Goal: Task Accomplishment & Management: Manage account settings

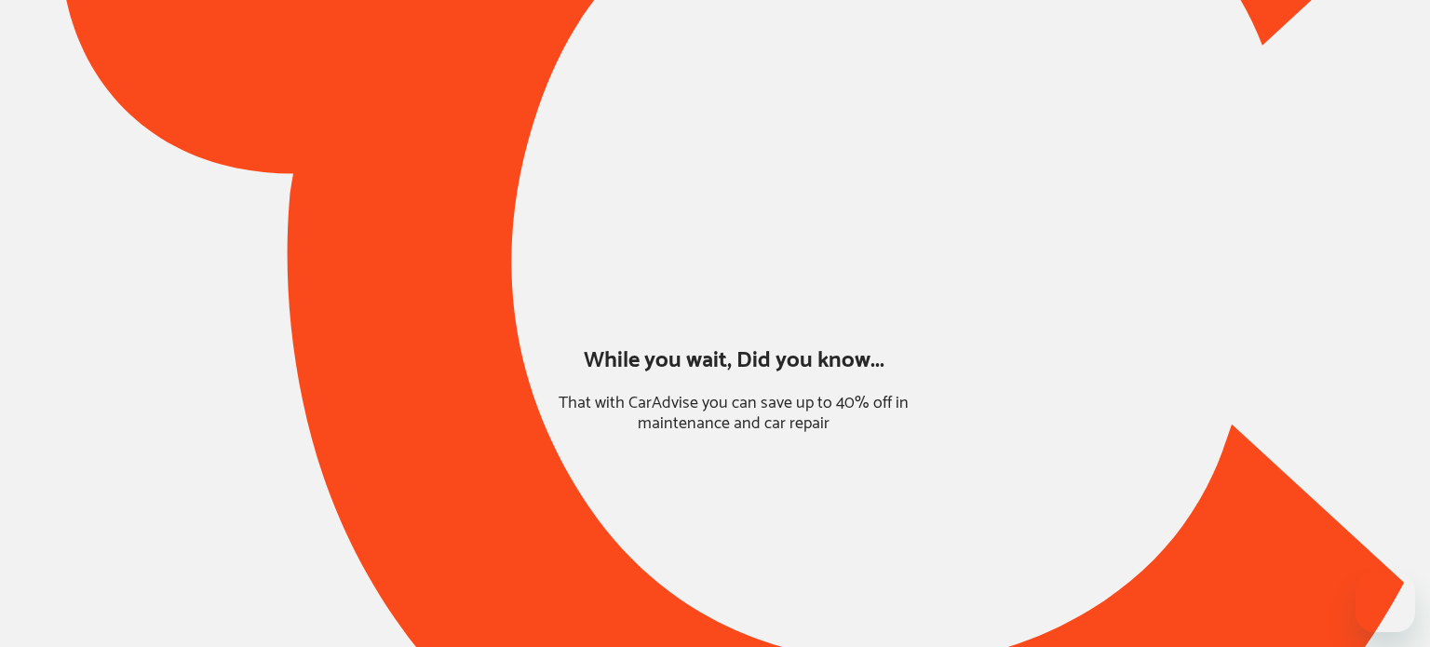
type input "*******"
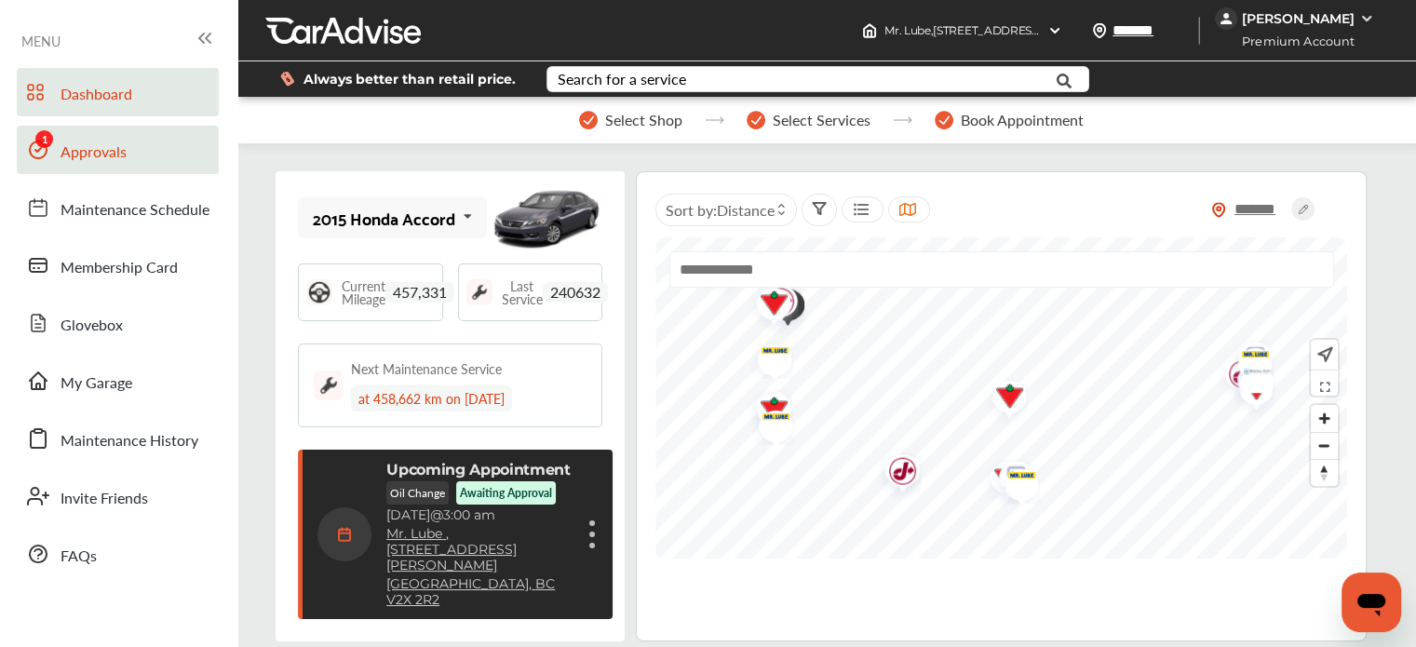
drag, startPoint x: 100, startPoint y: 150, endPoint x: 111, endPoint y: 162, distance: 16.5
click at [100, 150] on span "Approvals" at bounding box center [93, 153] width 66 height 24
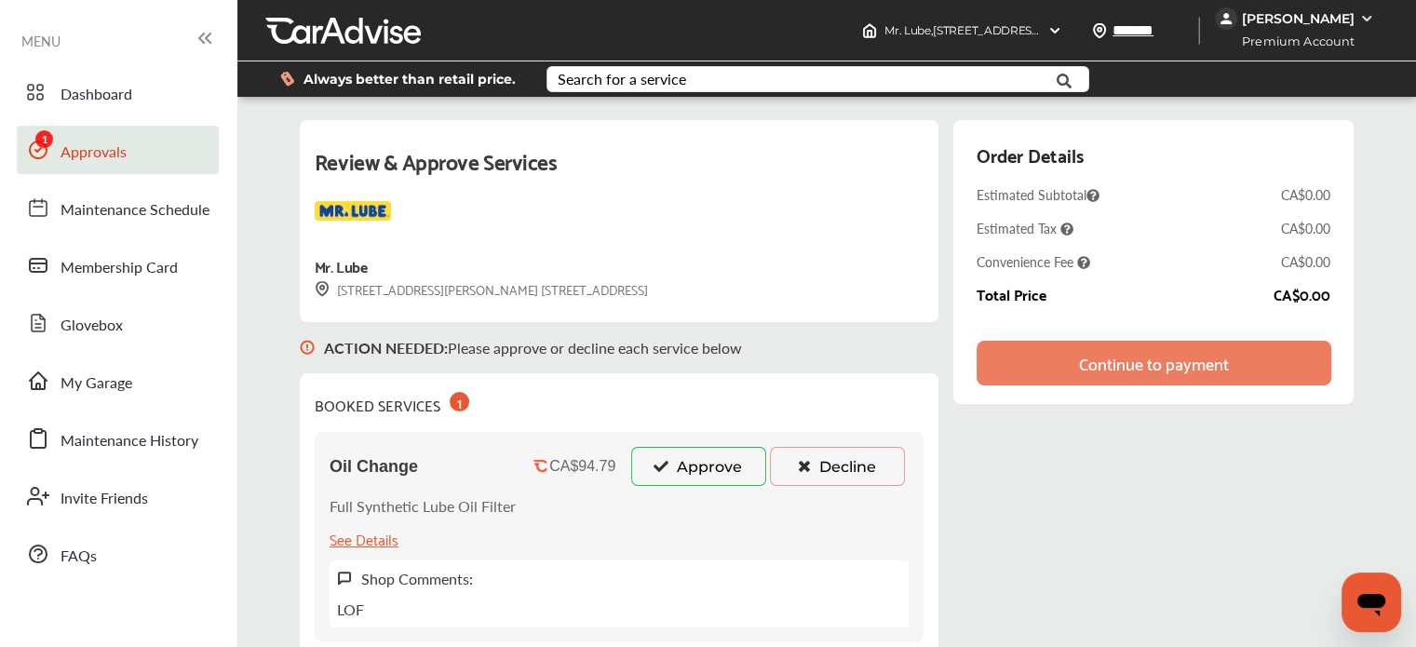
click at [1212, 517] on div "Review & Approve Services Mr. Lube [STREET_ADDRESS] [GEOGRAPHIC_DATA], BC V2X 2…" at bounding box center [827, 398] width 1054 height 557
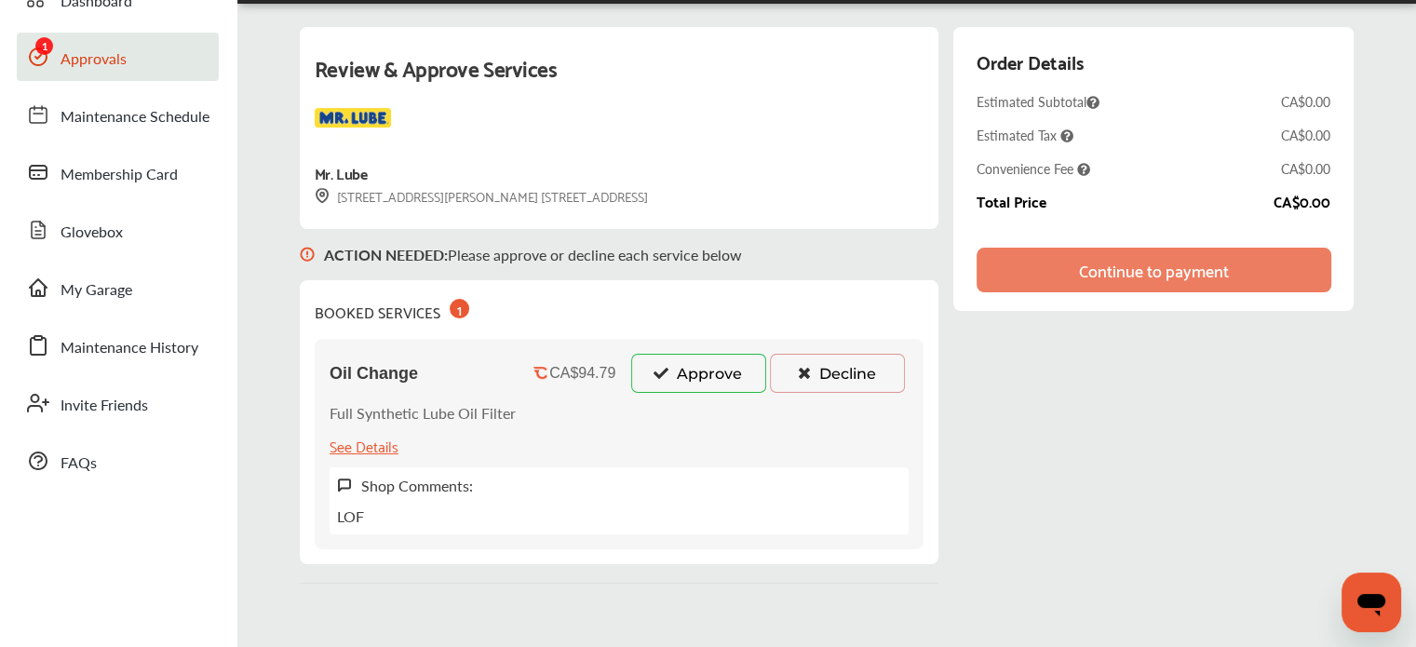
scroll to position [186, 0]
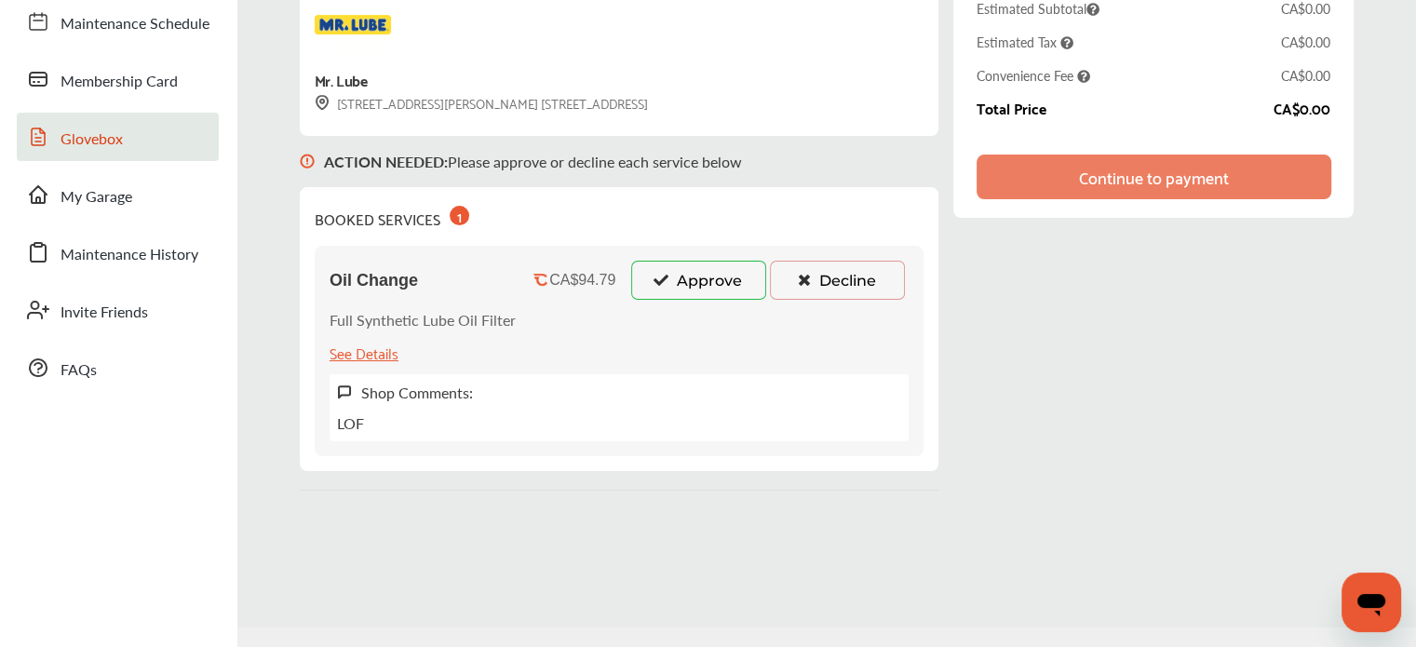
click at [91, 149] on span "Glovebox" at bounding box center [91, 140] width 62 height 24
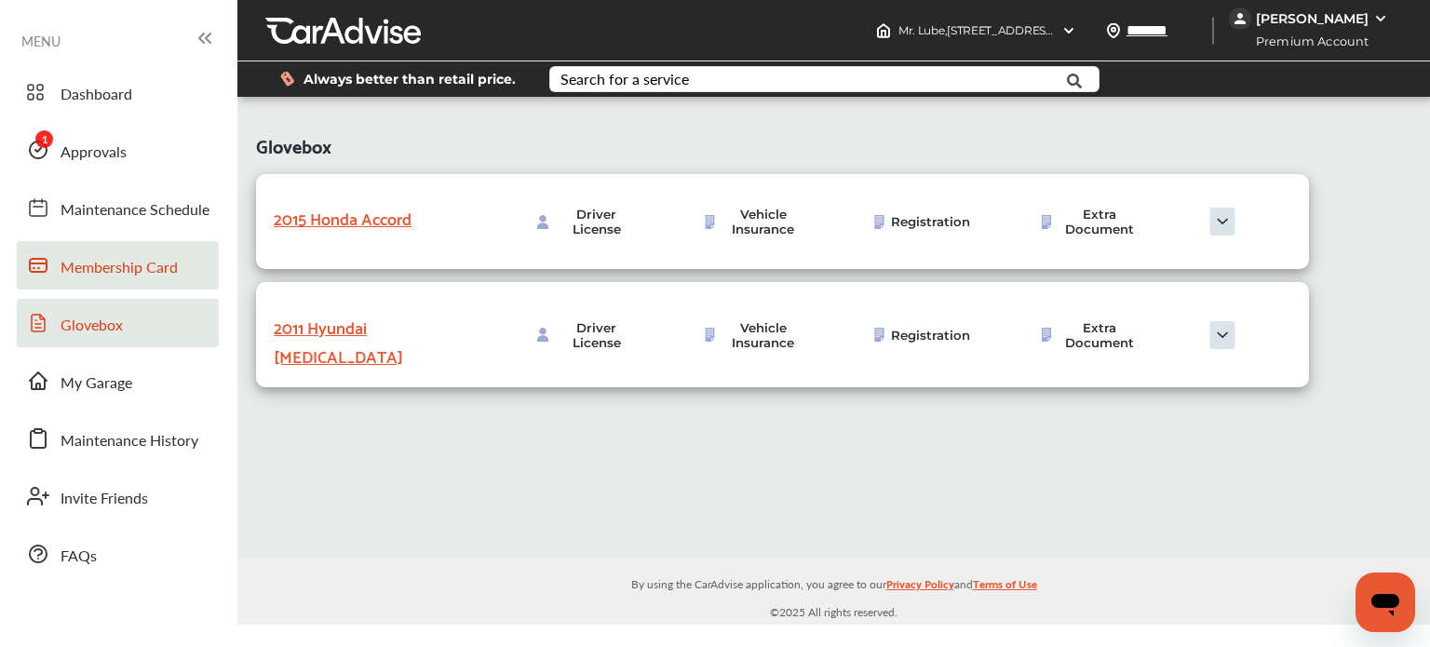
click at [86, 265] on span "Membership Card" at bounding box center [118, 268] width 117 height 24
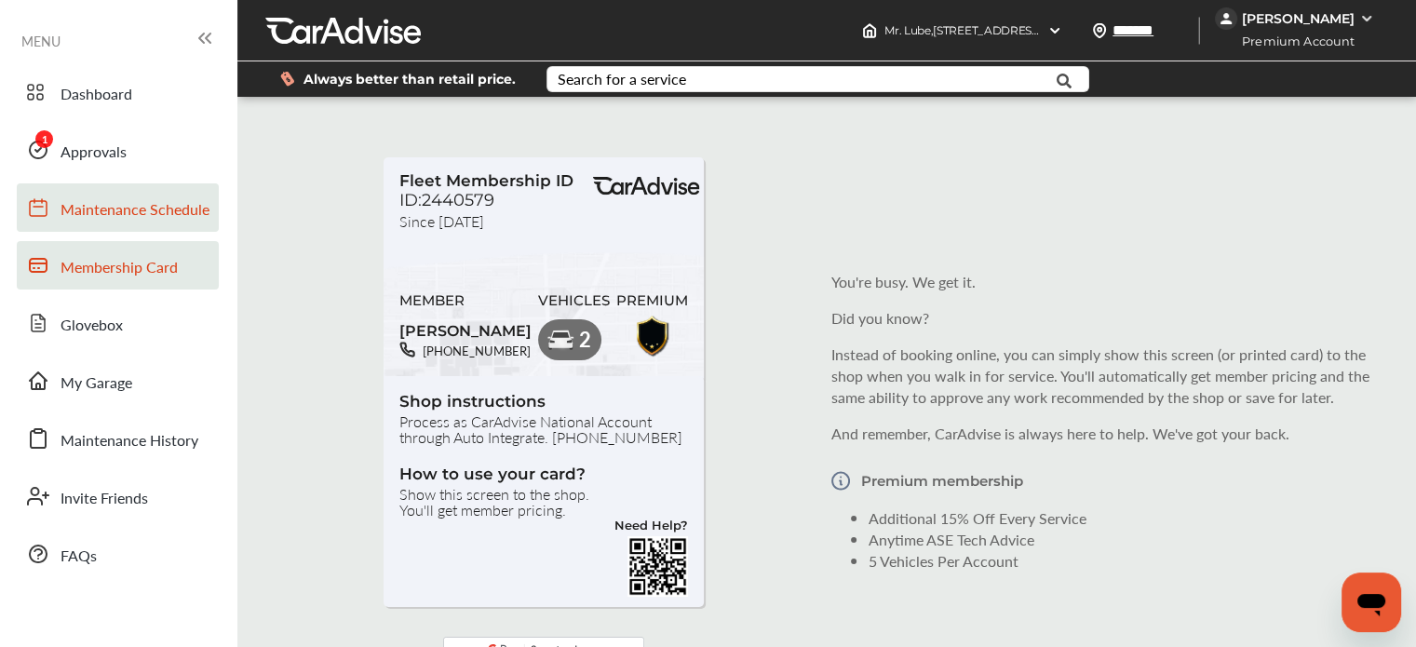
click at [119, 213] on span "Maintenance Schedule" at bounding box center [134, 210] width 149 height 24
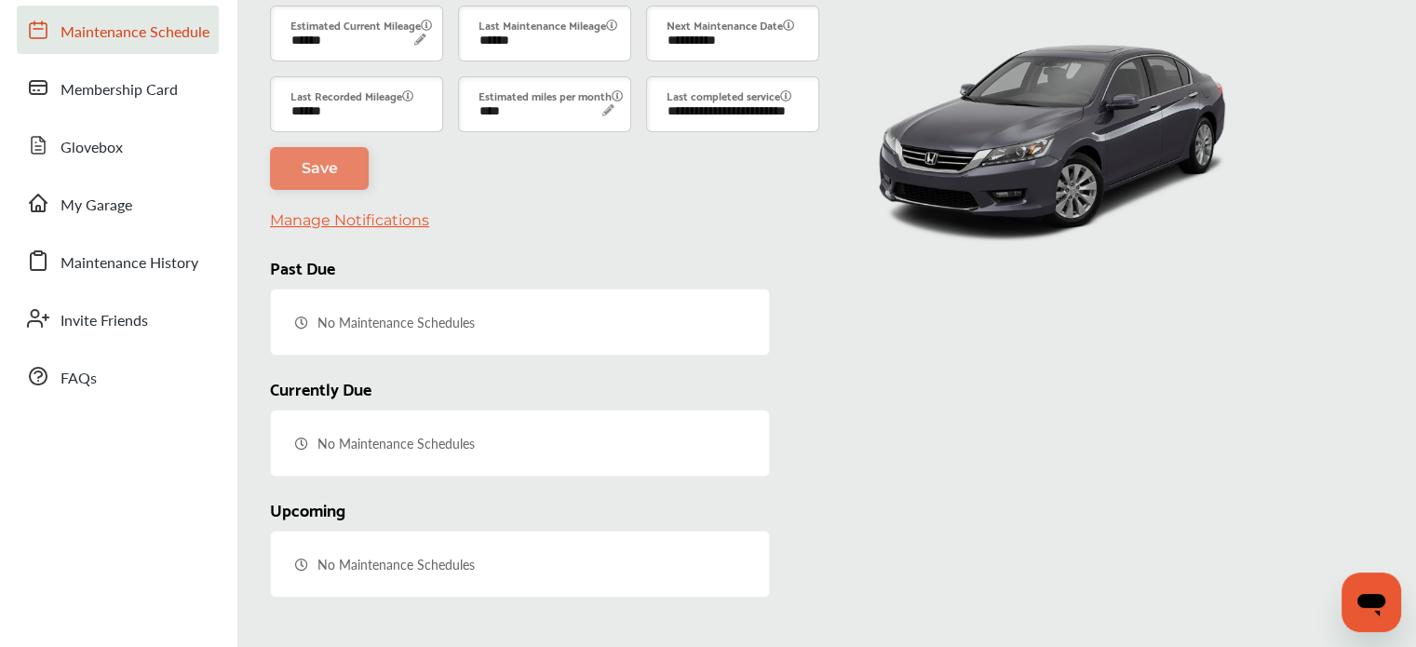
type input "****"
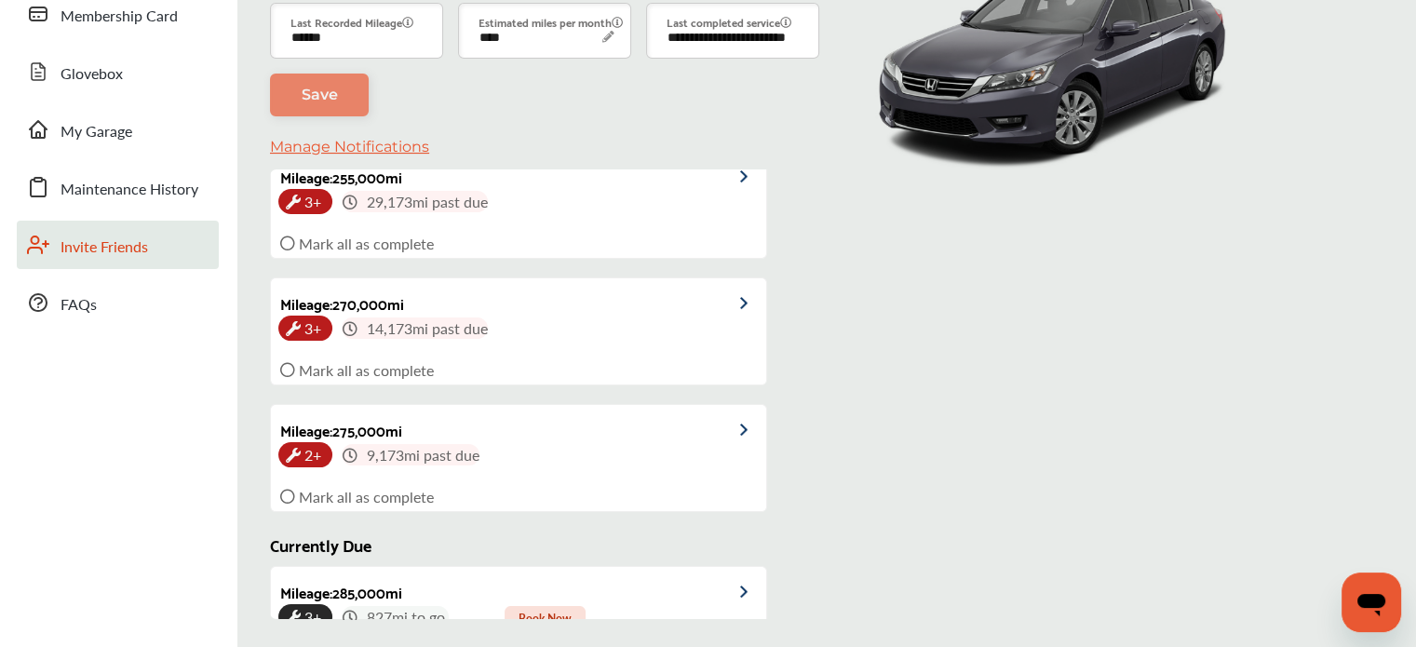
scroll to position [52, 0]
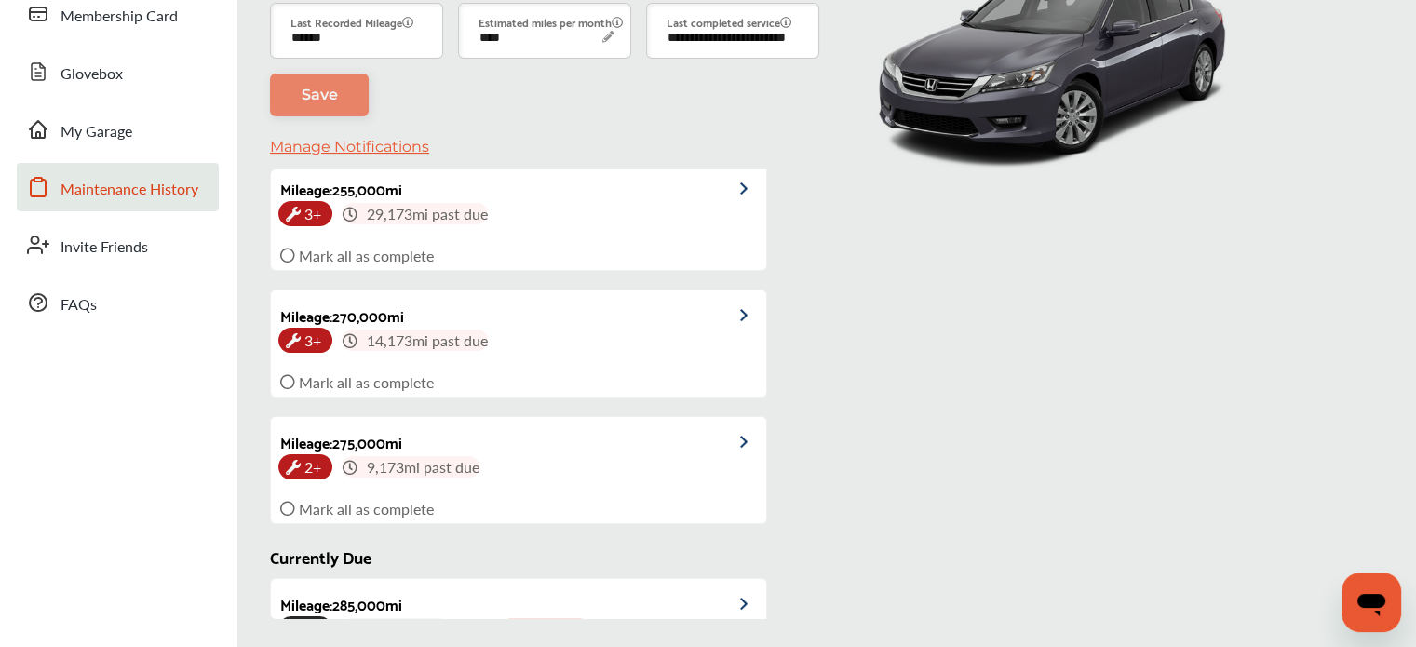
click at [101, 237] on span "Invite Friends" at bounding box center [103, 247] width 87 height 24
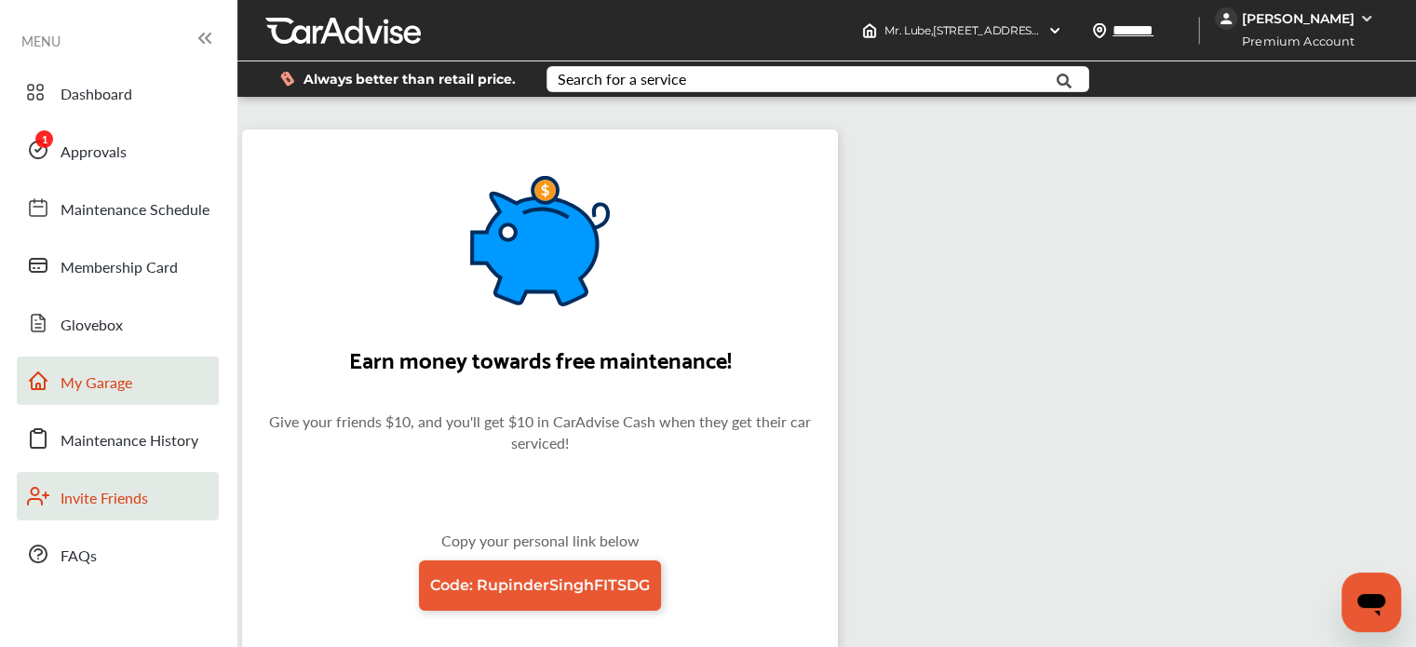
click at [53, 402] on link "My Garage" at bounding box center [118, 380] width 202 height 48
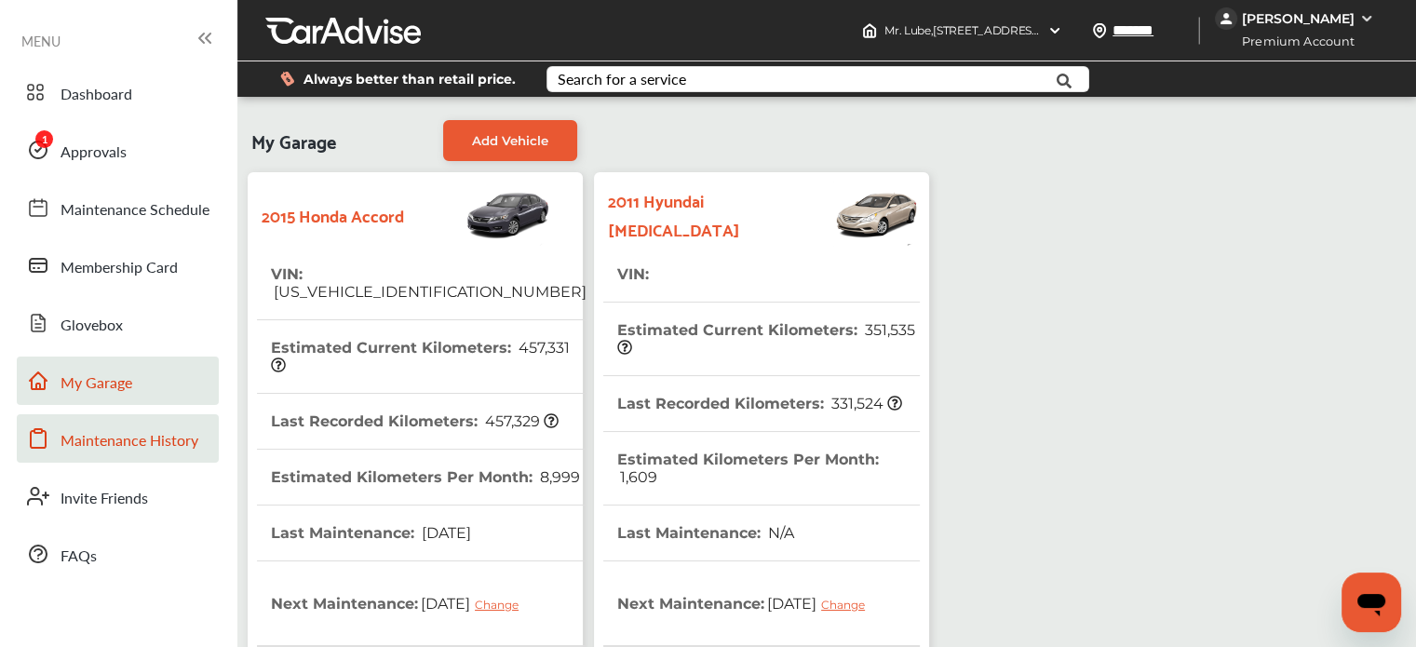
click at [119, 438] on span "Maintenance History" at bounding box center [129, 441] width 138 height 24
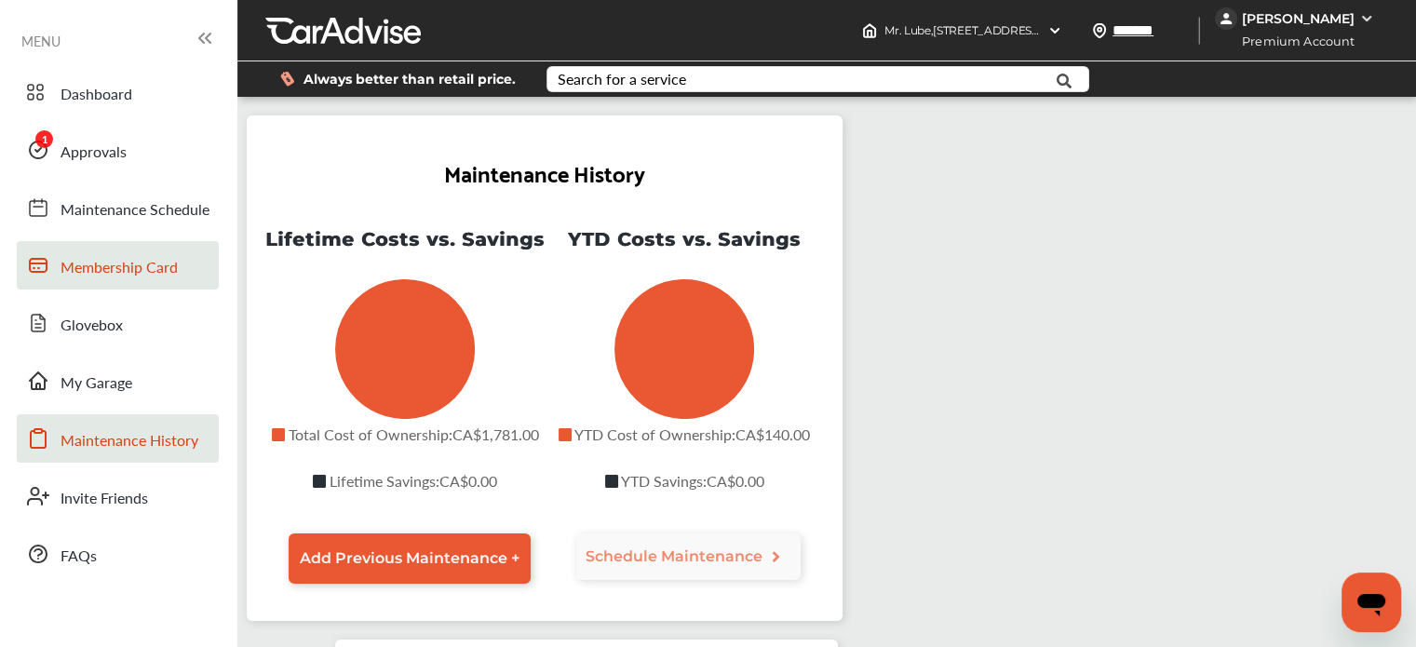
click at [105, 285] on link "Membership Card" at bounding box center [118, 265] width 202 height 48
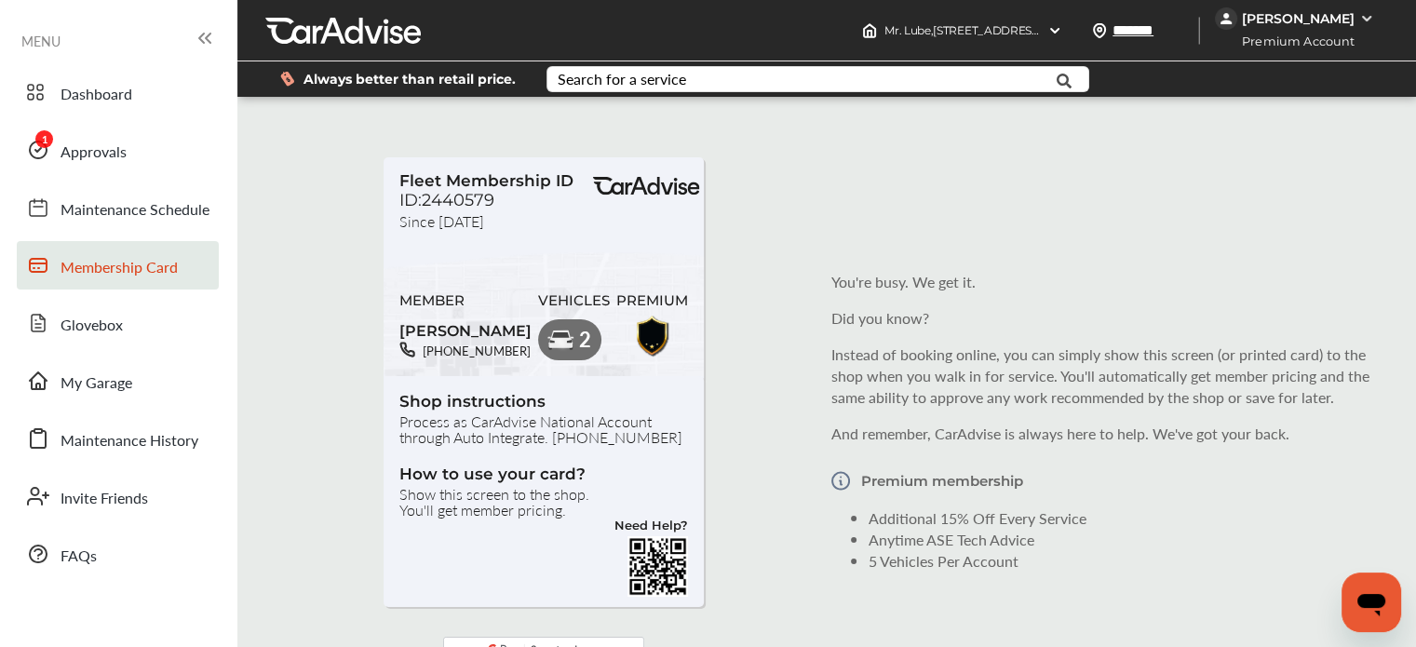
click at [1343, 34] on div "[PERSON_NAME] Premium Account" at bounding box center [1315, 30] width 201 height 60
click at [1339, 18] on div "[PERSON_NAME]" at bounding box center [1298, 18] width 113 height 17
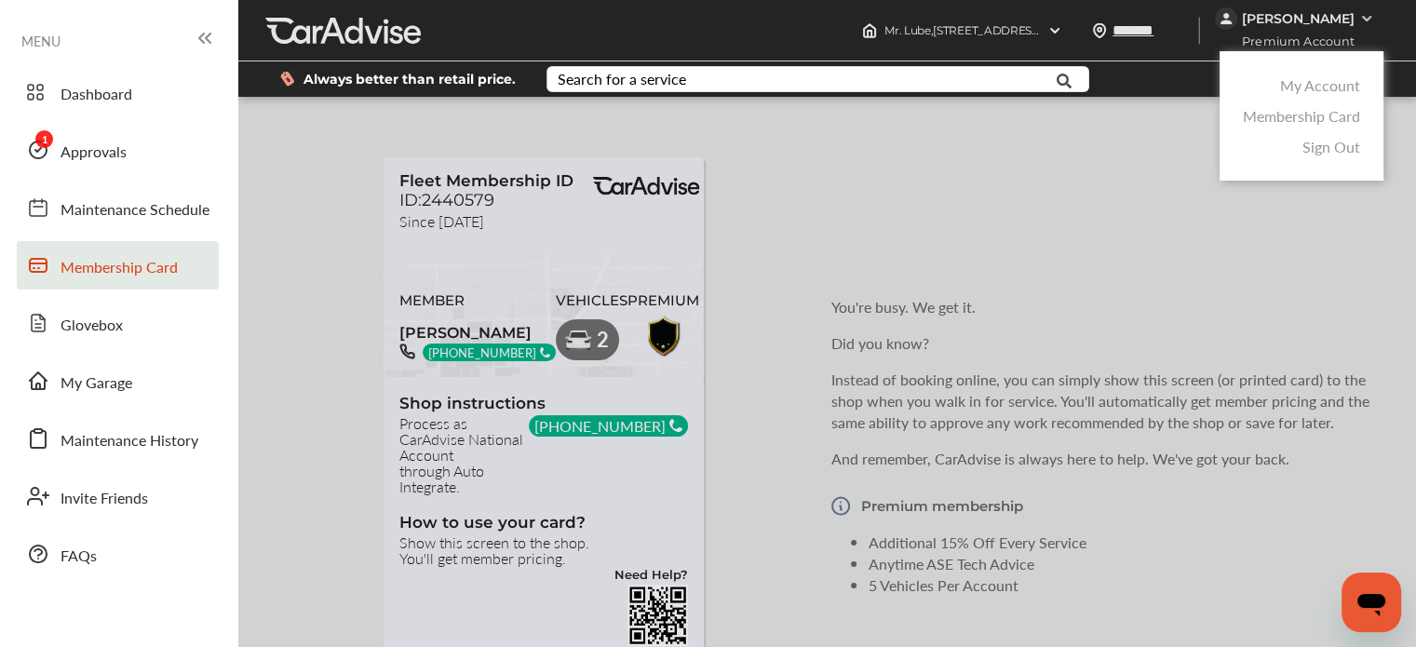
click at [1312, 95] on link "My Account" at bounding box center [1320, 84] width 80 height 21
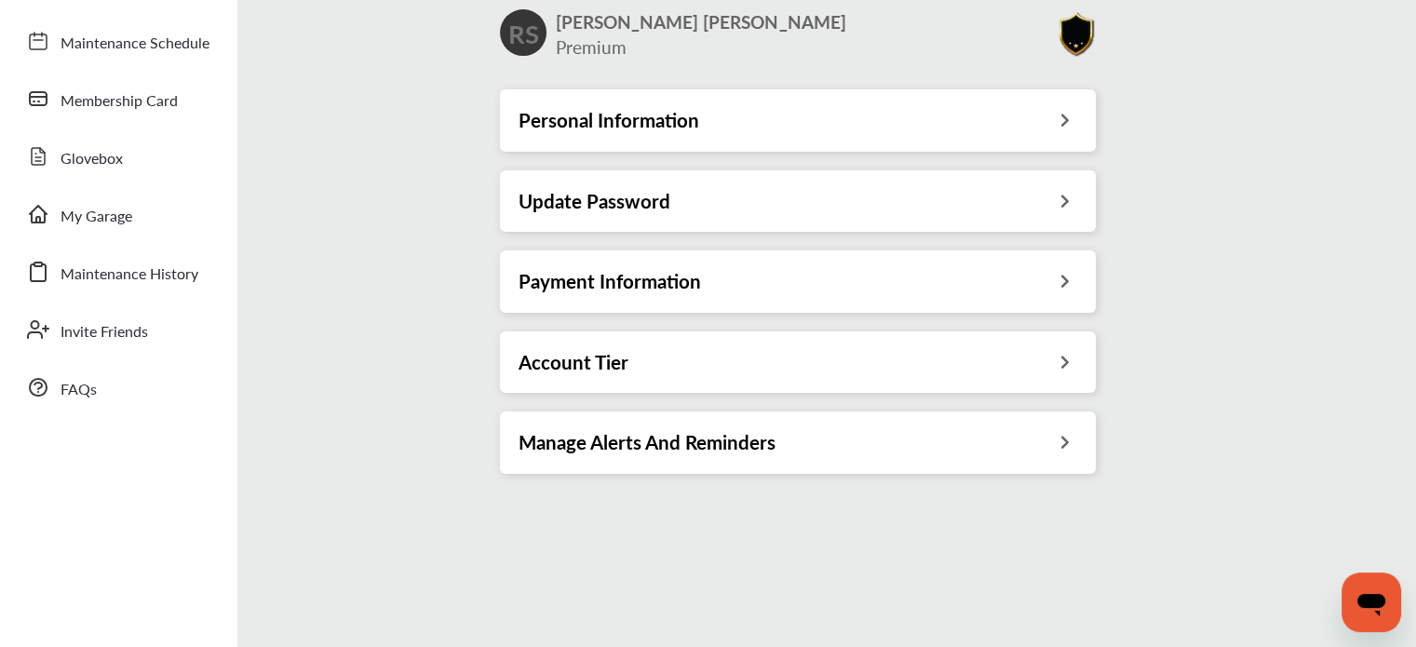
scroll to position [186, 0]
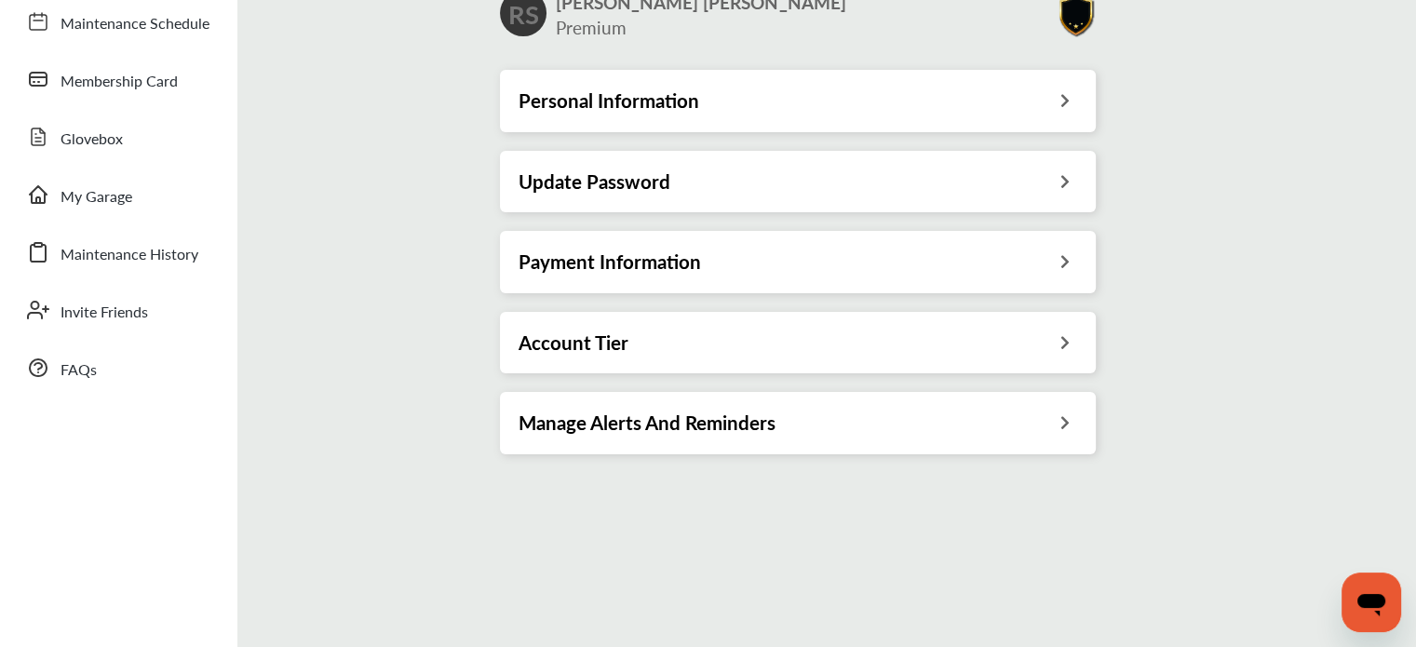
click at [835, 251] on div "Payment Information" at bounding box center [797, 261] width 558 height 24
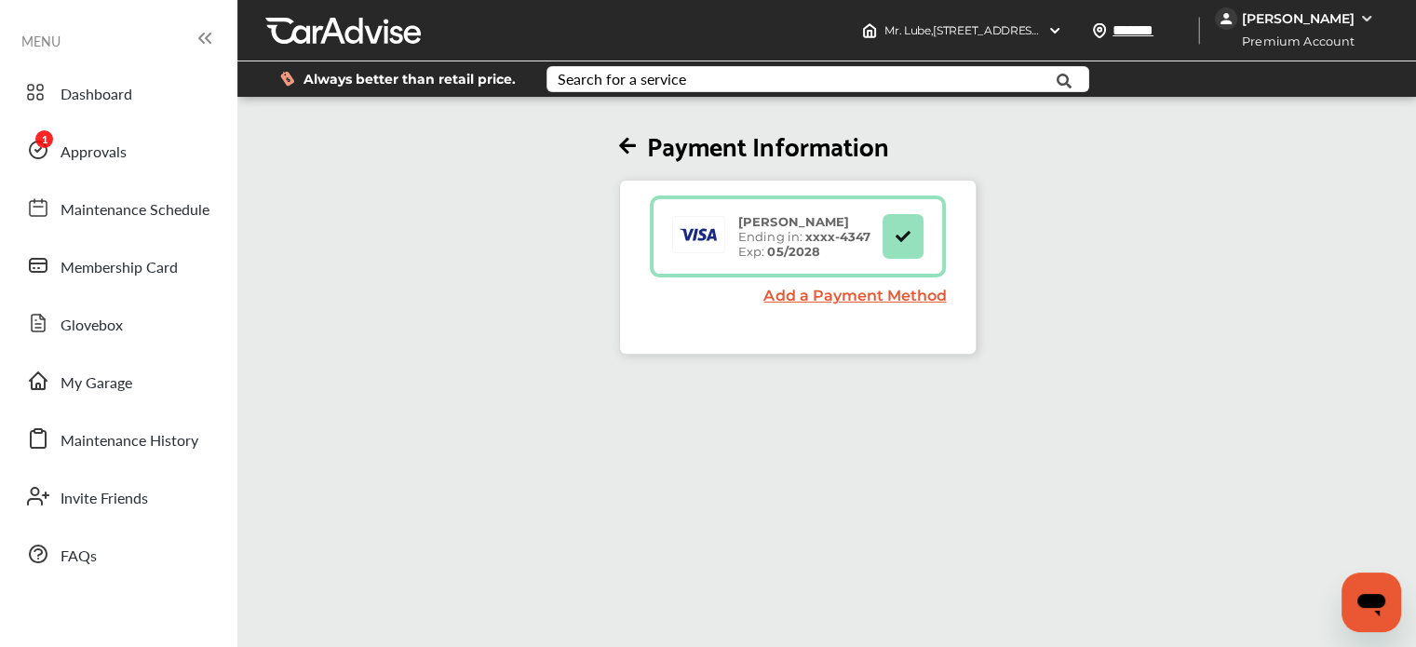
click at [1292, 327] on div "Payment Information [PERSON_NAME] Ending in: xxxx- 4347 Exp: 05/2028 Add a Paym…" at bounding box center [798, 228] width 1133 height 254
